Goal: Find specific fact: Find specific fact

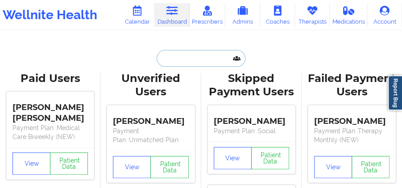
click at [198, 55] on input "text" at bounding box center [201, 58] width 88 height 17
paste input "[EMAIL_ADDRESS][DOMAIN_NAME]"
type input "[EMAIL_ADDRESS][DOMAIN_NAME]"
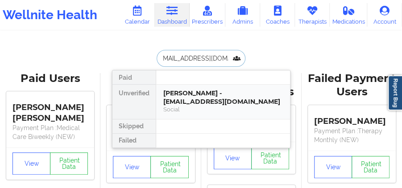
click at [192, 90] on div "[PERSON_NAME] - [EMAIL_ADDRESS][DOMAIN_NAME]" at bounding box center [223, 97] width 120 height 16
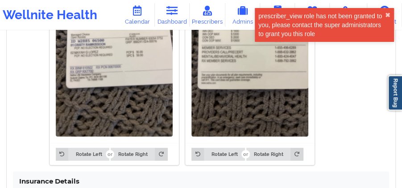
scroll to position [862, 0]
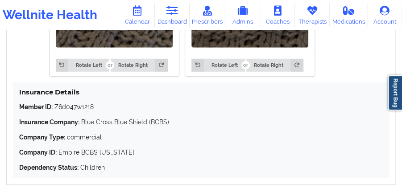
click at [90, 110] on p "Member ID: Z6d047w1218" at bounding box center [200, 107] width 363 height 9
copy p "Z6d047w1218"
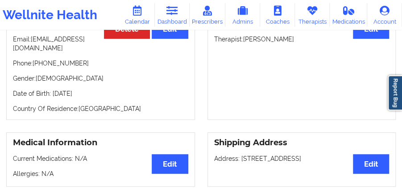
scroll to position [119, 0]
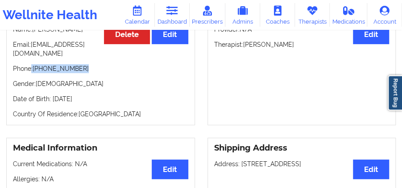
drag, startPoint x: 81, startPoint y: 72, endPoint x: 31, endPoint y: 71, distance: 49.9
click at [31, 71] on p "Phone: [PHONE_NUMBER]" at bounding box center [100, 68] width 175 height 9
copy p ": [PHONE_NUMBER]"
